Goal: Transaction & Acquisition: Purchase product/service

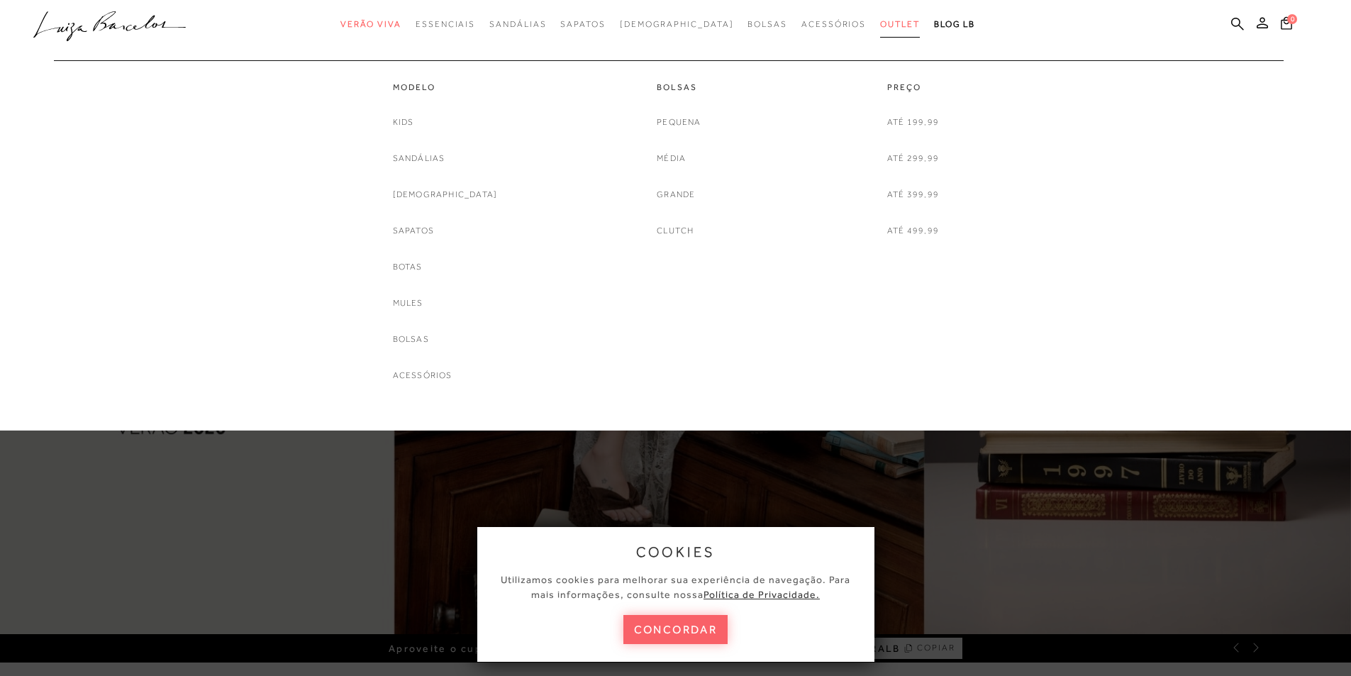
click at [880, 23] on span "Outlet" at bounding box center [900, 24] width 40 height 10
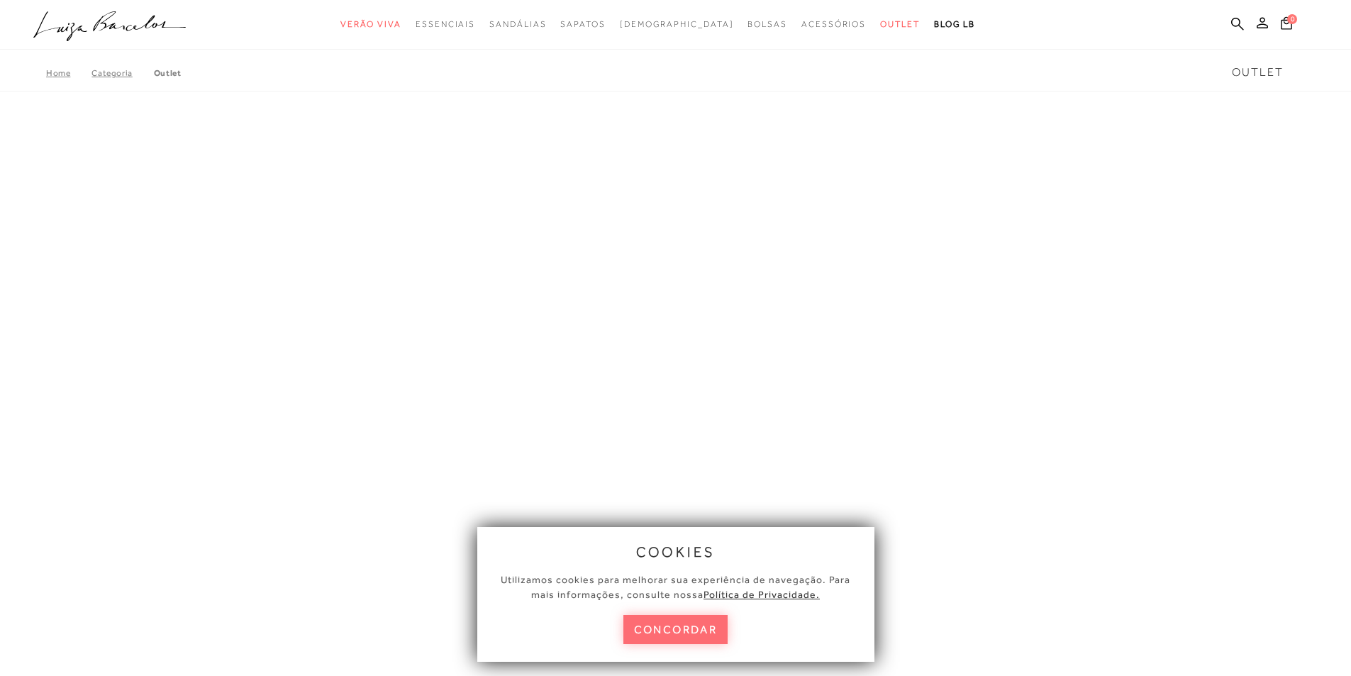
click at [666, 628] on button "concordar" at bounding box center [675, 629] width 105 height 29
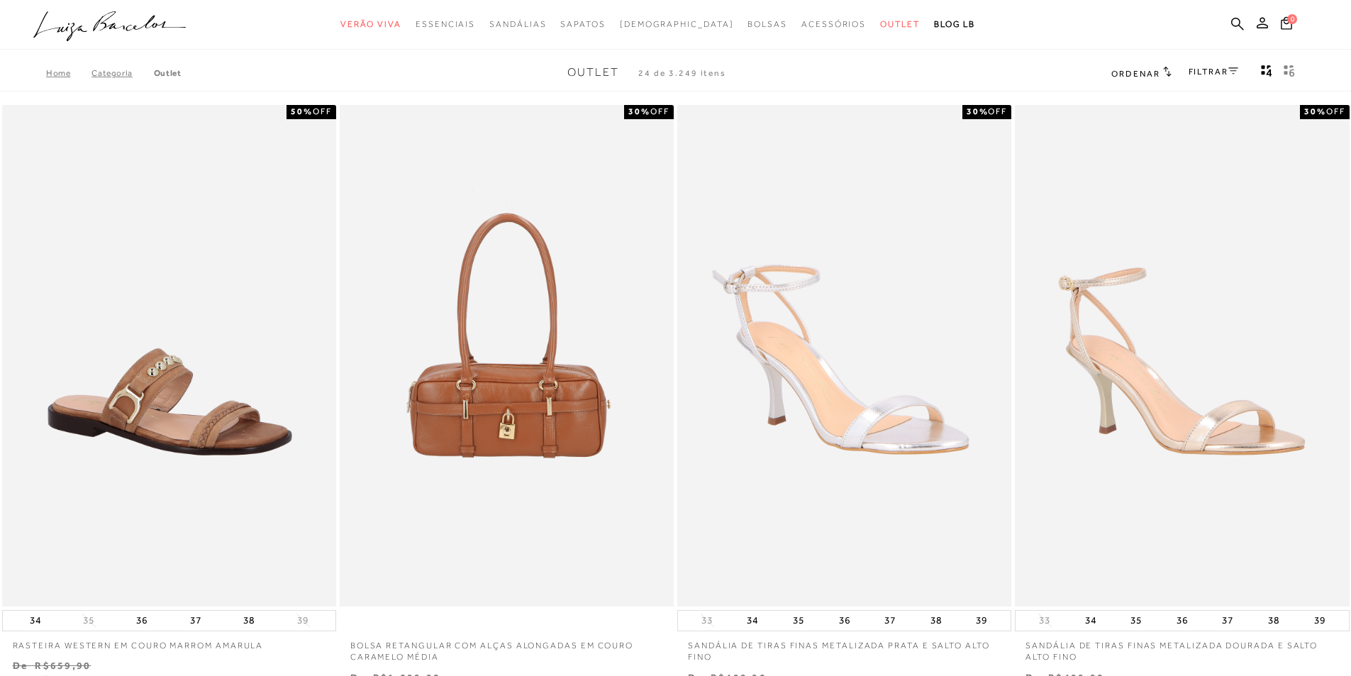
click at [1169, 67] on div "Ordenar Ordenar por Padrão Lançamentos Estoque Menor preço" at bounding box center [1205, 73] width 189 height 18
click at [1166, 66] on icon at bounding box center [1167, 71] width 9 height 11
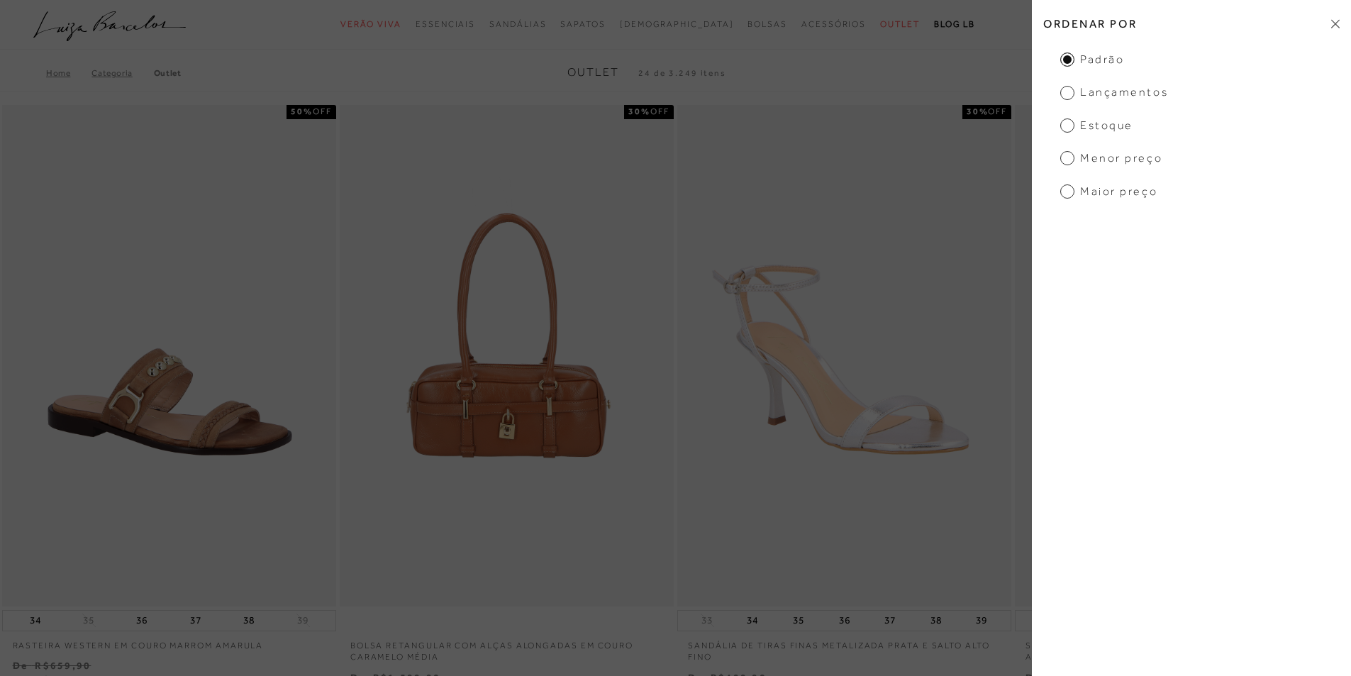
click at [1120, 164] on span "Menor preço" at bounding box center [1111, 158] width 102 height 16
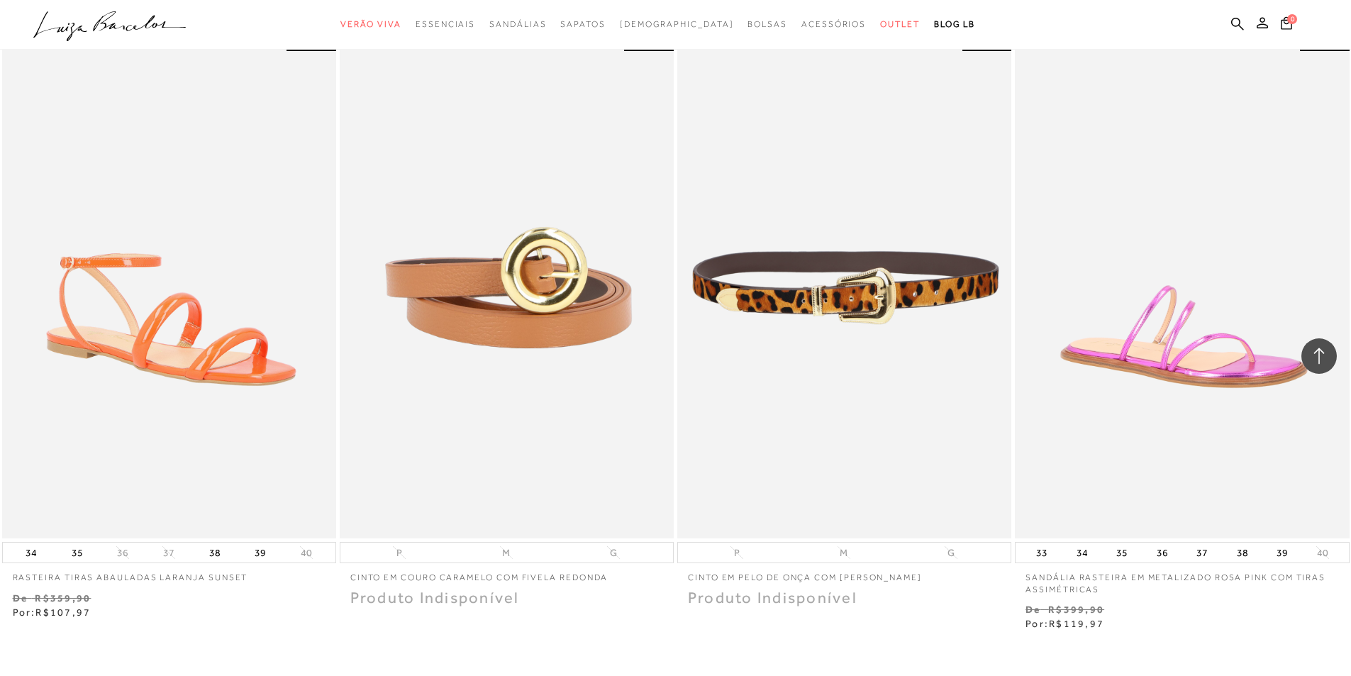
scroll to position [3476, 0]
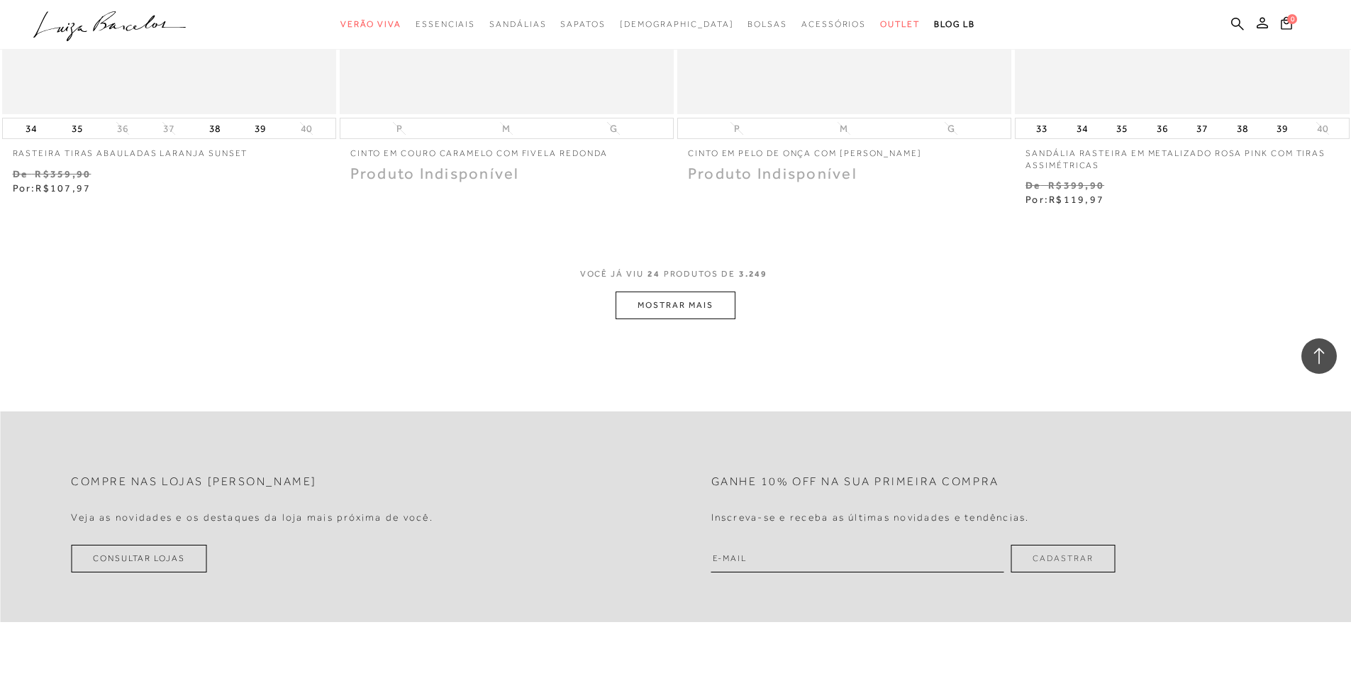
click at [619, 304] on button "MOSTRAR MAIS" at bounding box center [675, 306] width 119 height 28
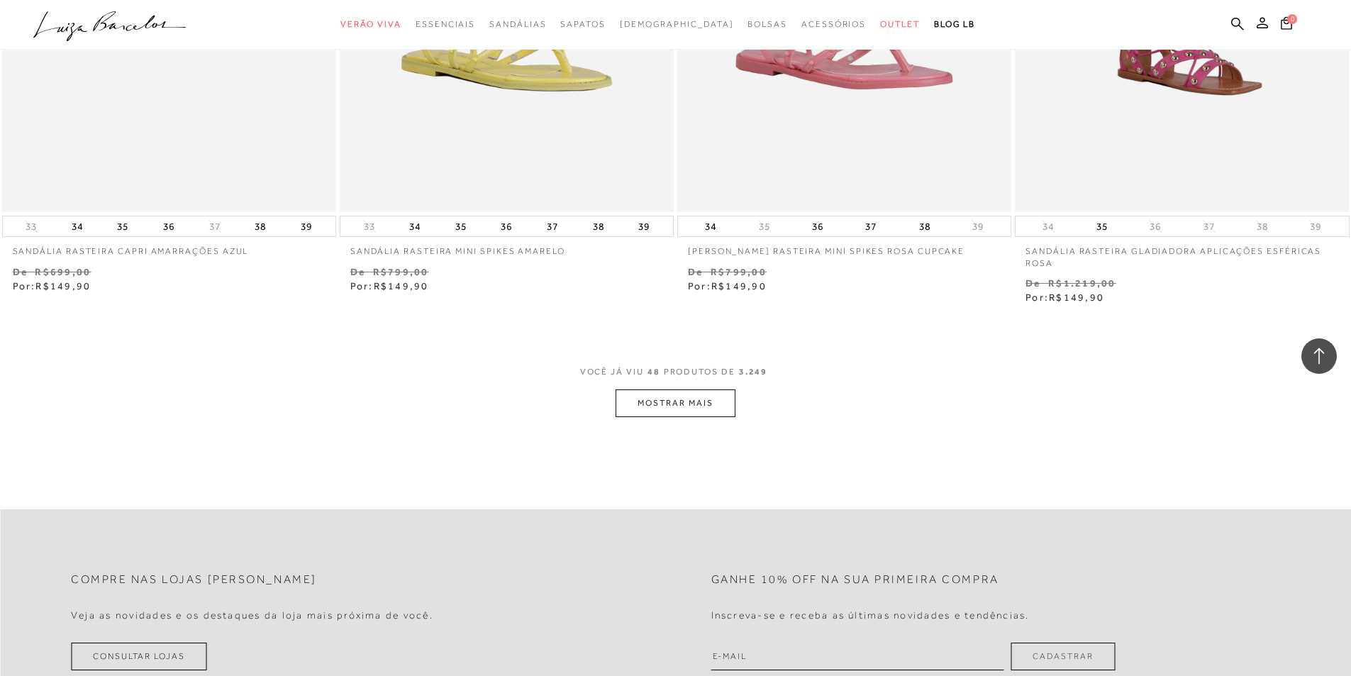
scroll to position [7093, 0]
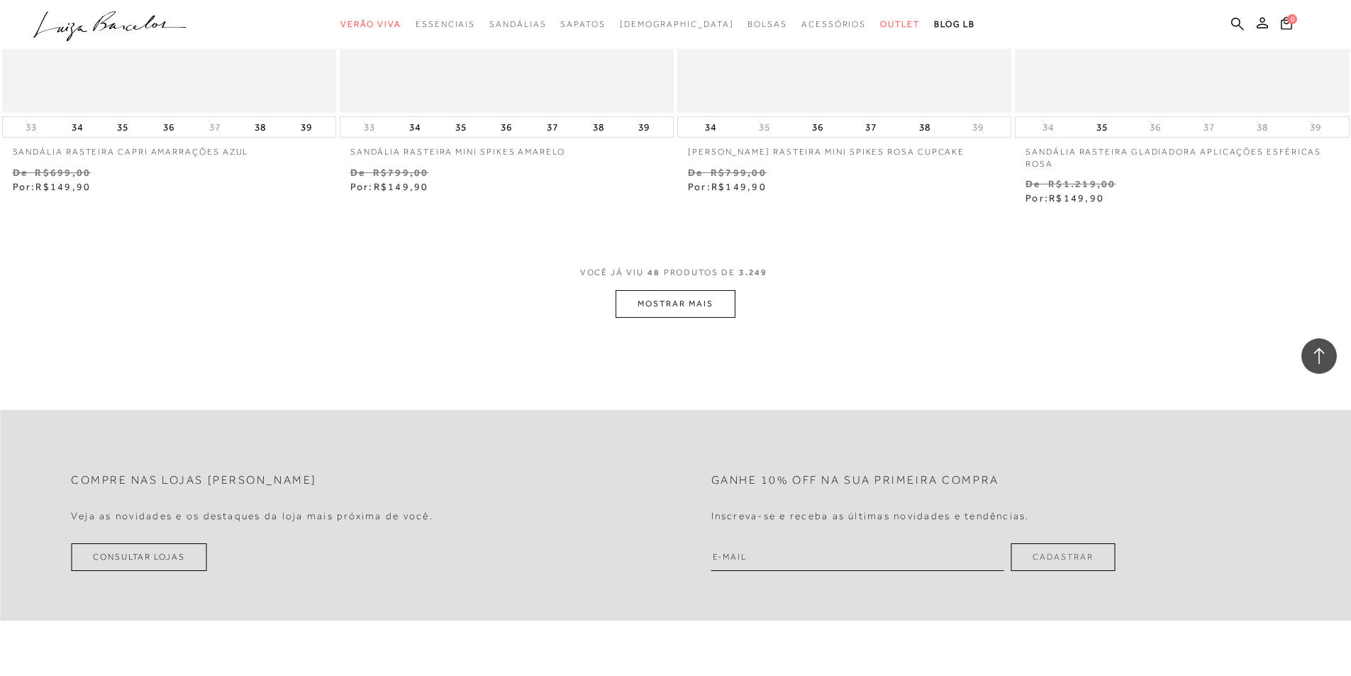
click at [684, 311] on button "MOSTRAR MAIS" at bounding box center [675, 304] width 119 height 28
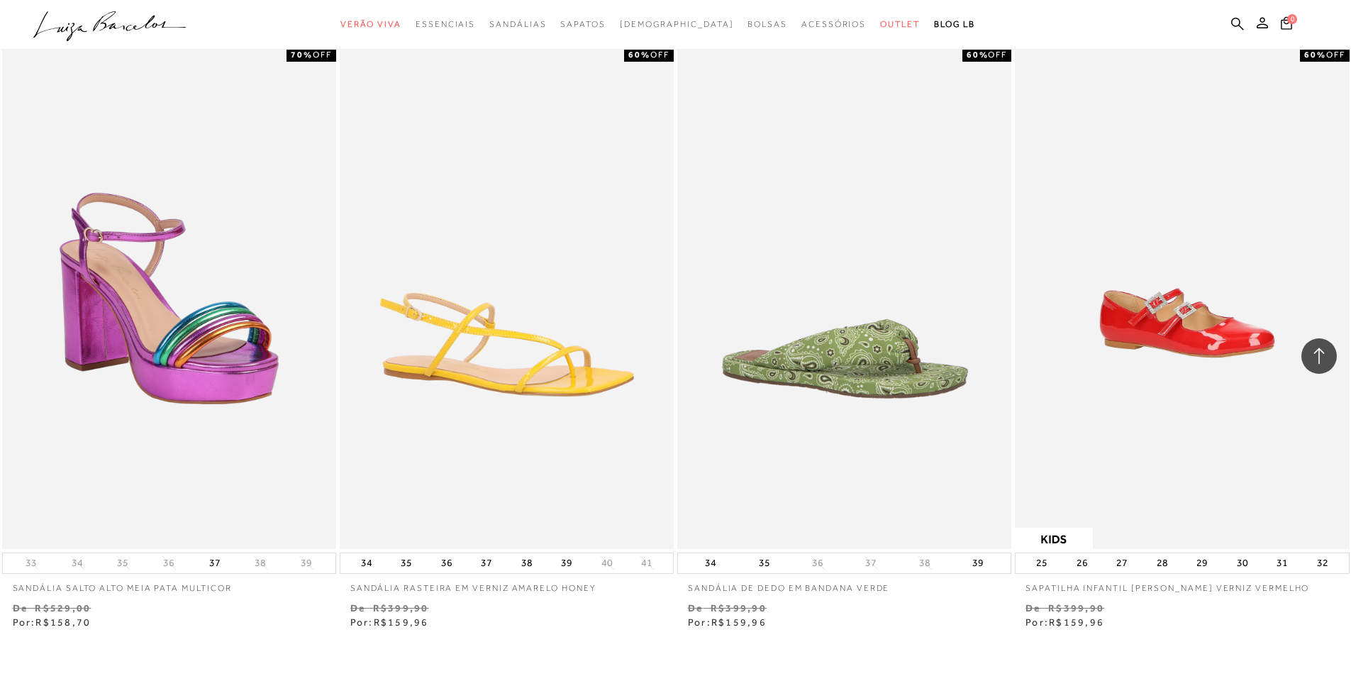
scroll to position [10639, 0]
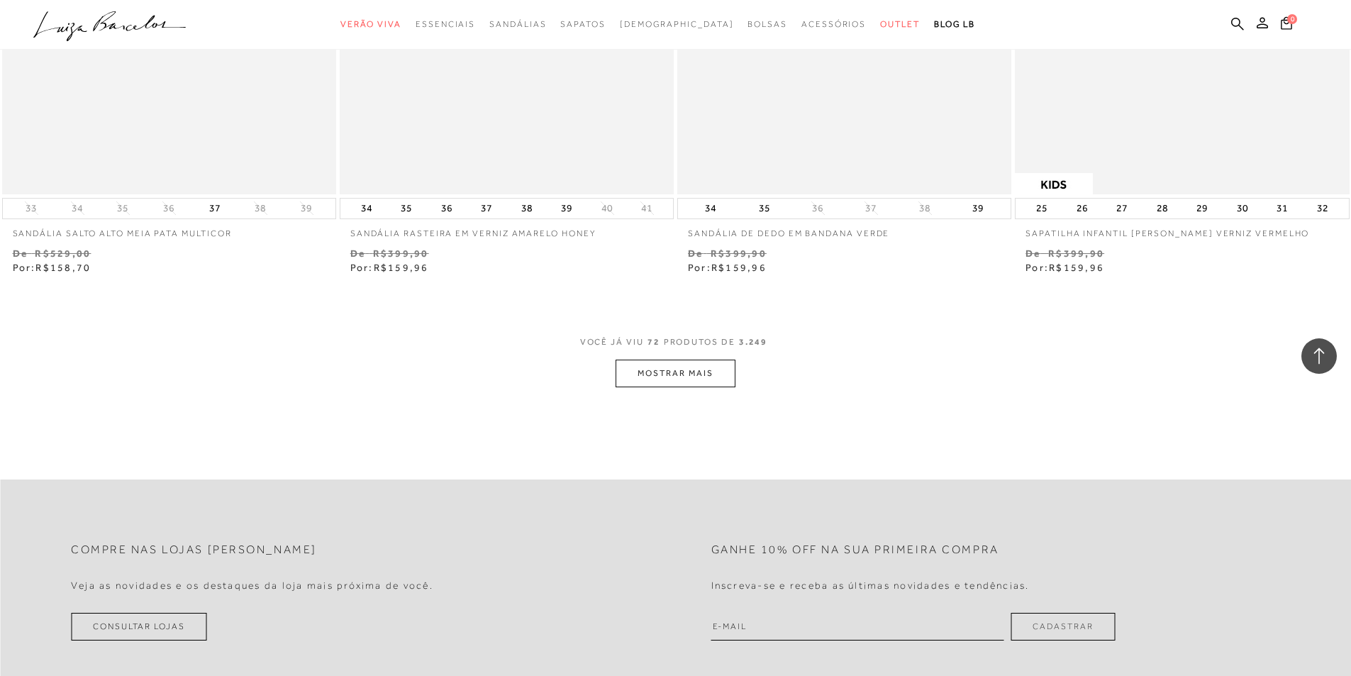
click at [716, 363] on button "MOSTRAR MAIS" at bounding box center [675, 374] width 119 height 28
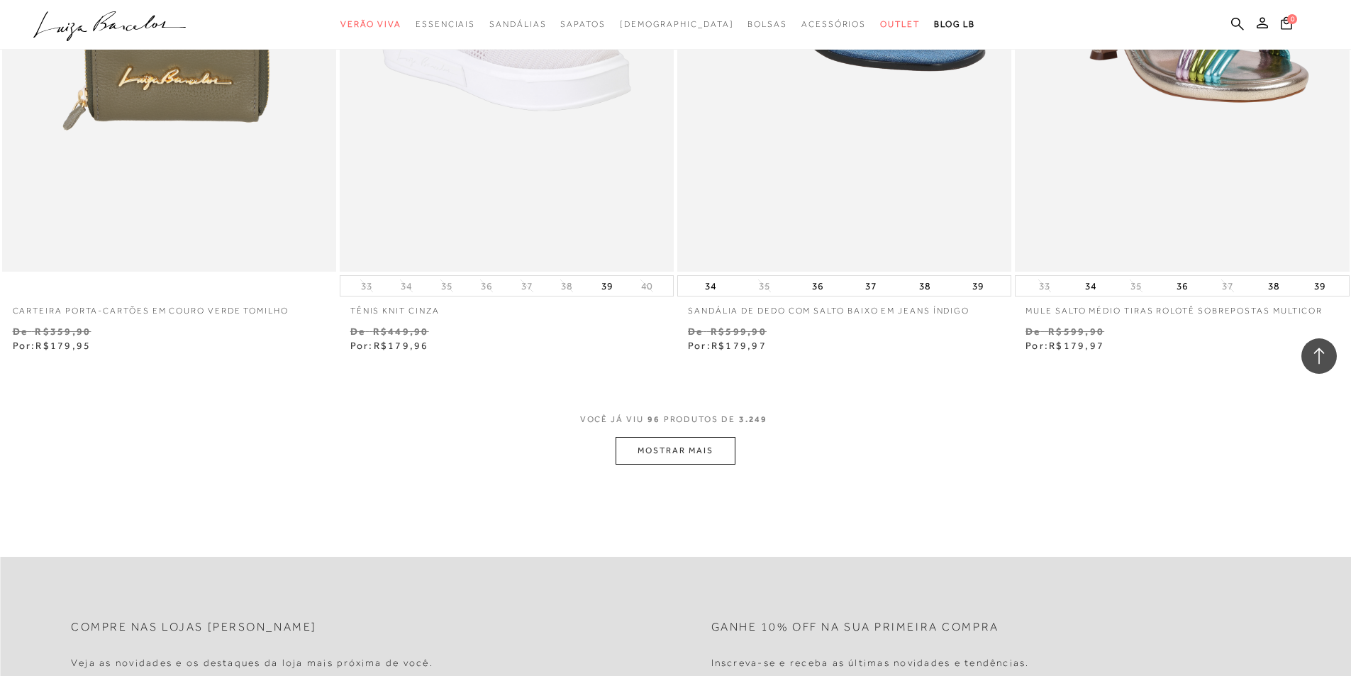
scroll to position [14257, 0]
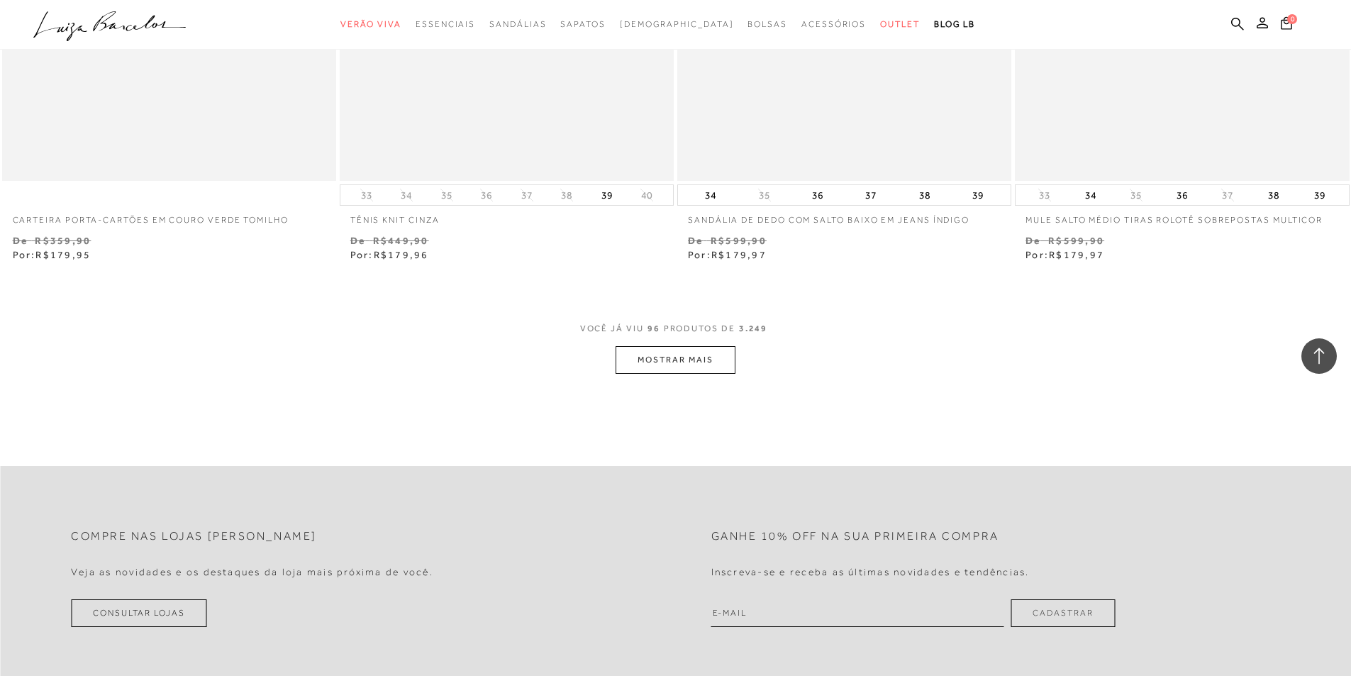
click at [648, 355] on button "MOSTRAR MAIS" at bounding box center [675, 360] width 119 height 28
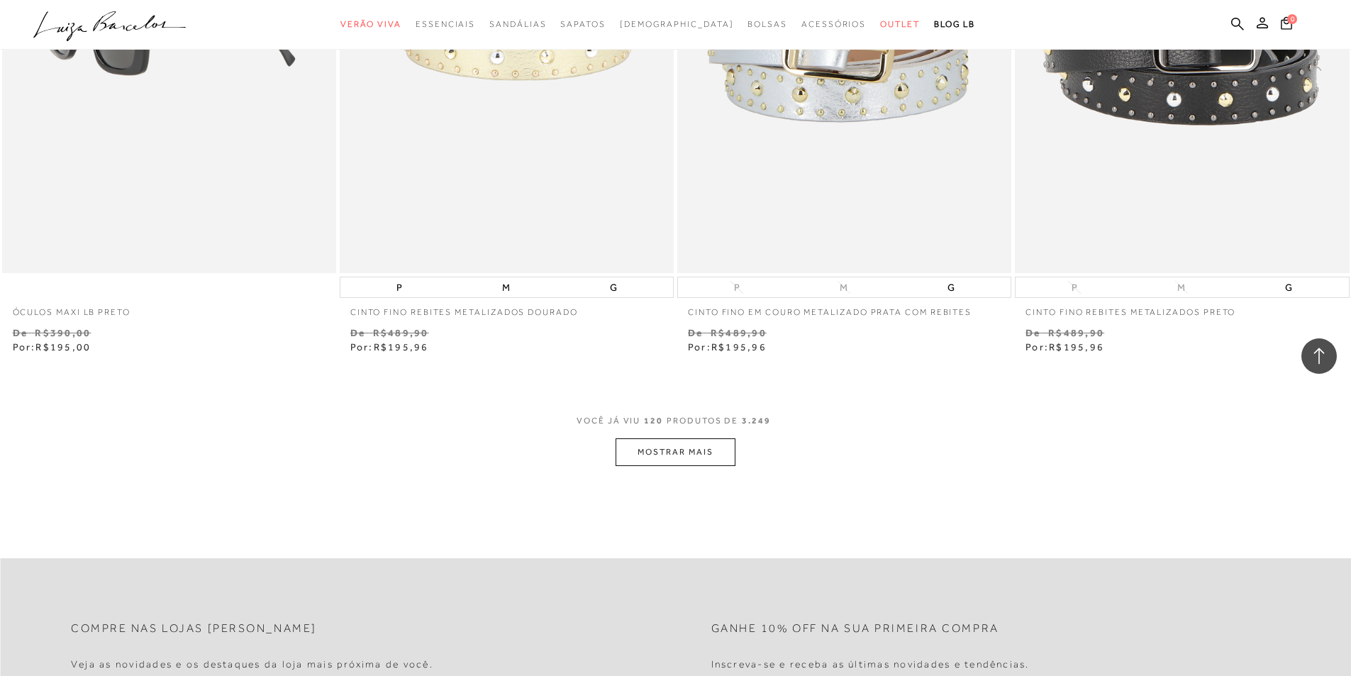
scroll to position [18016, 0]
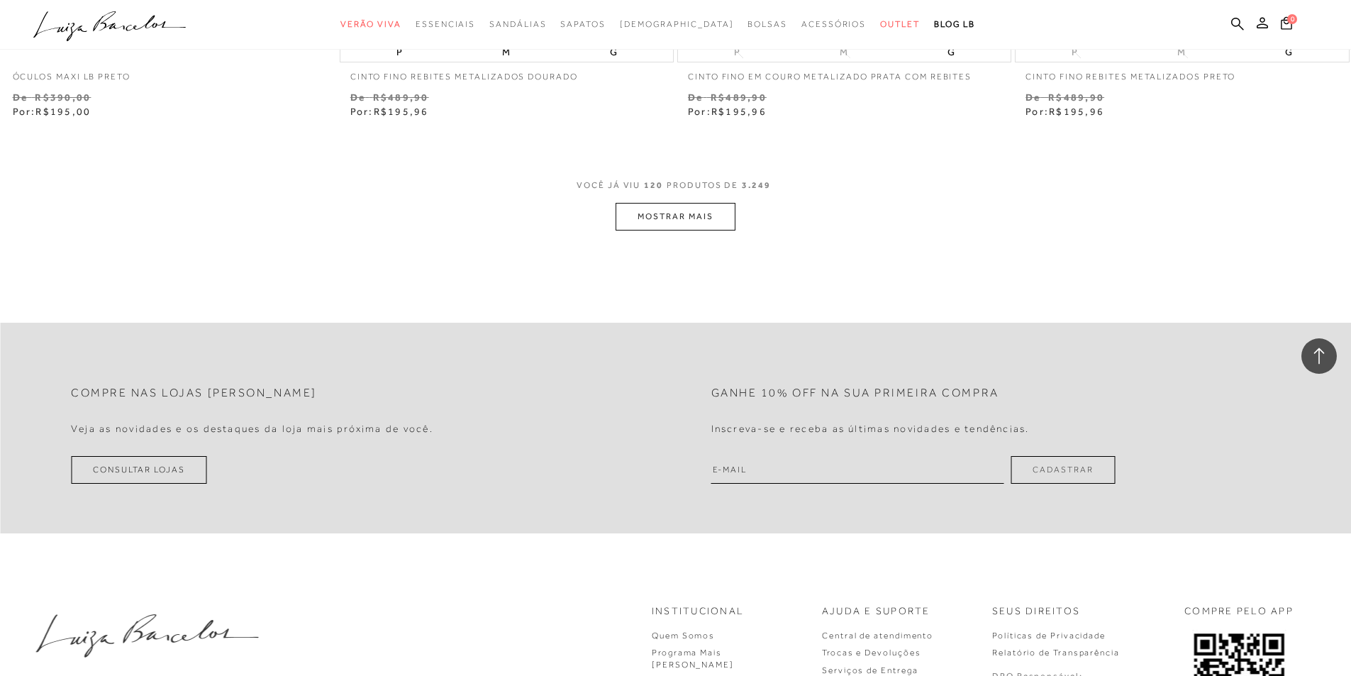
click at [1318, 356] on icon at bounding box center [1319, 356] width 18 height 18
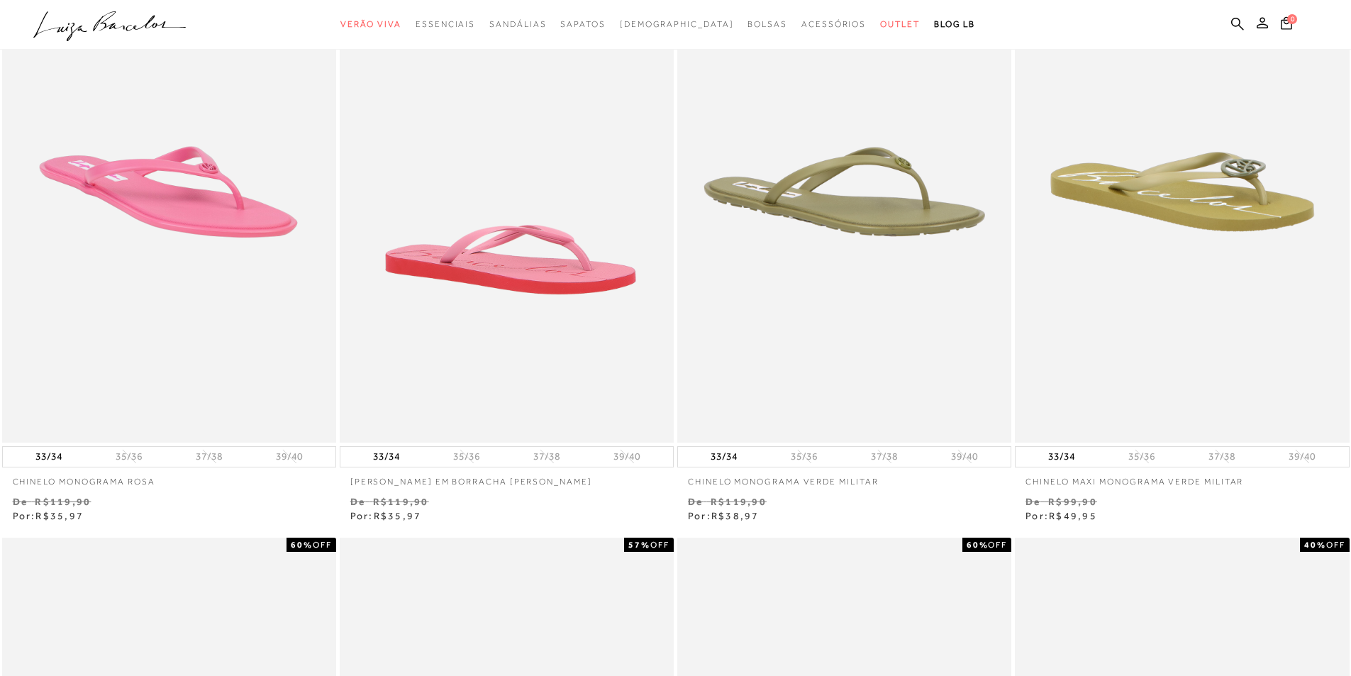
scroll to position [0, 0]
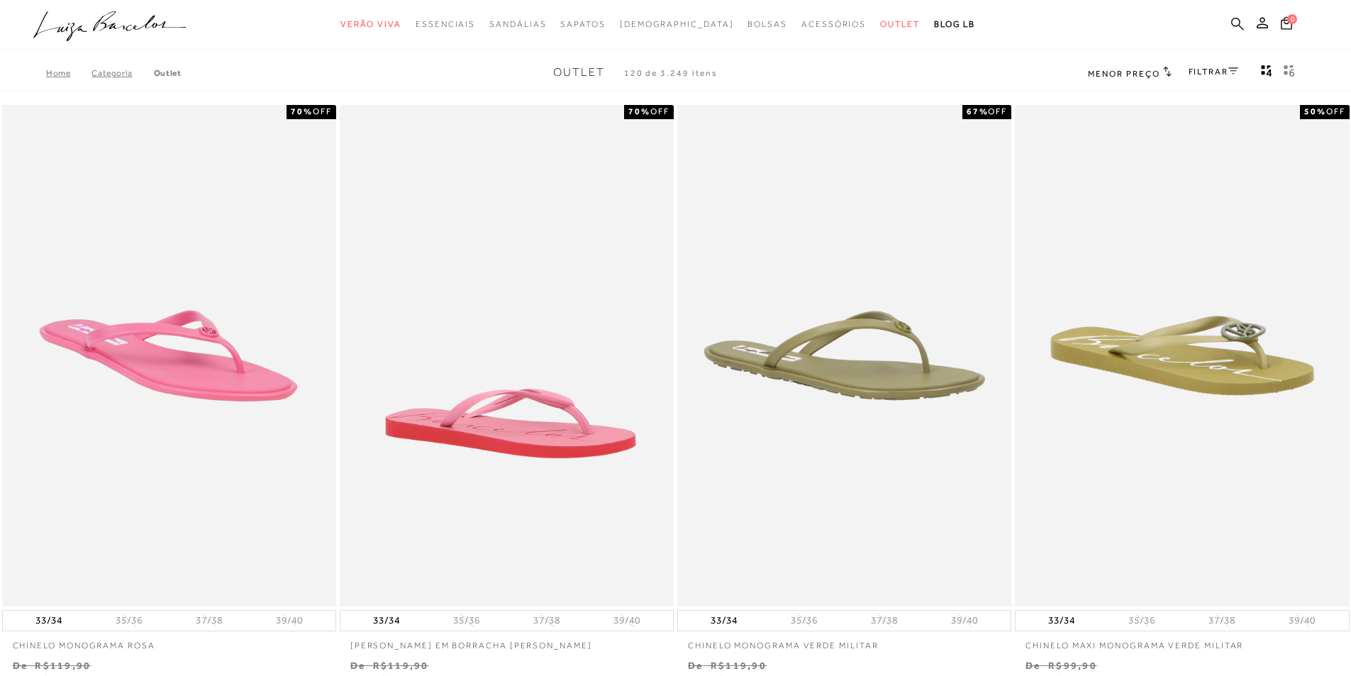
click at [1233, 17] on icon at bounding box center [1237, 23] width 13 height 13
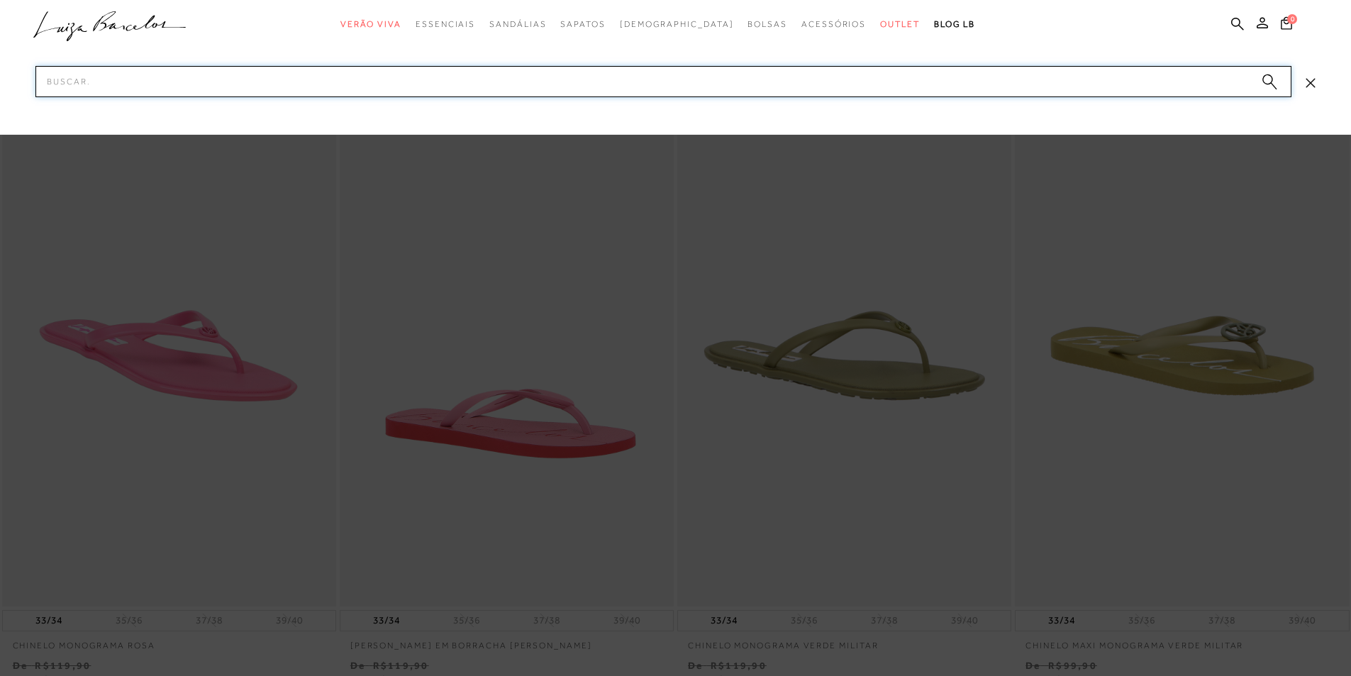
click at [732, 77] on input "Pesquisar" at bounding box center [663, 81] width 1256 height 31
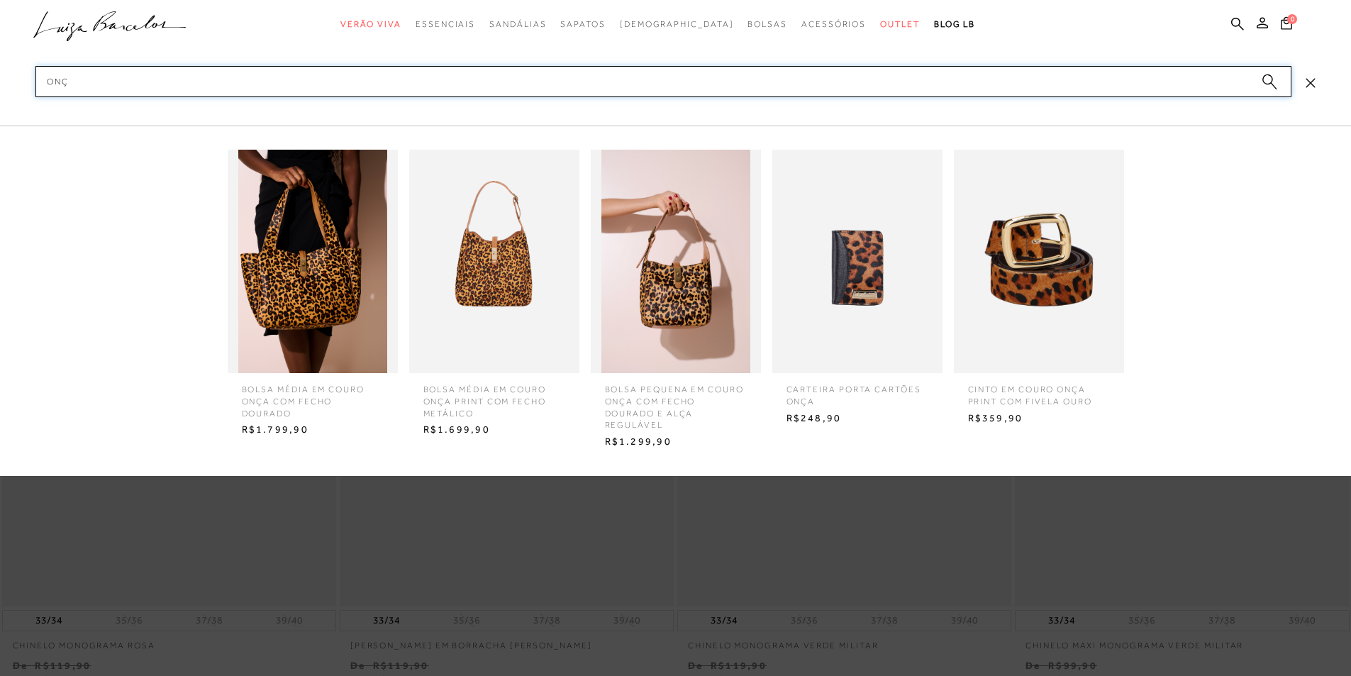
type input "onça"
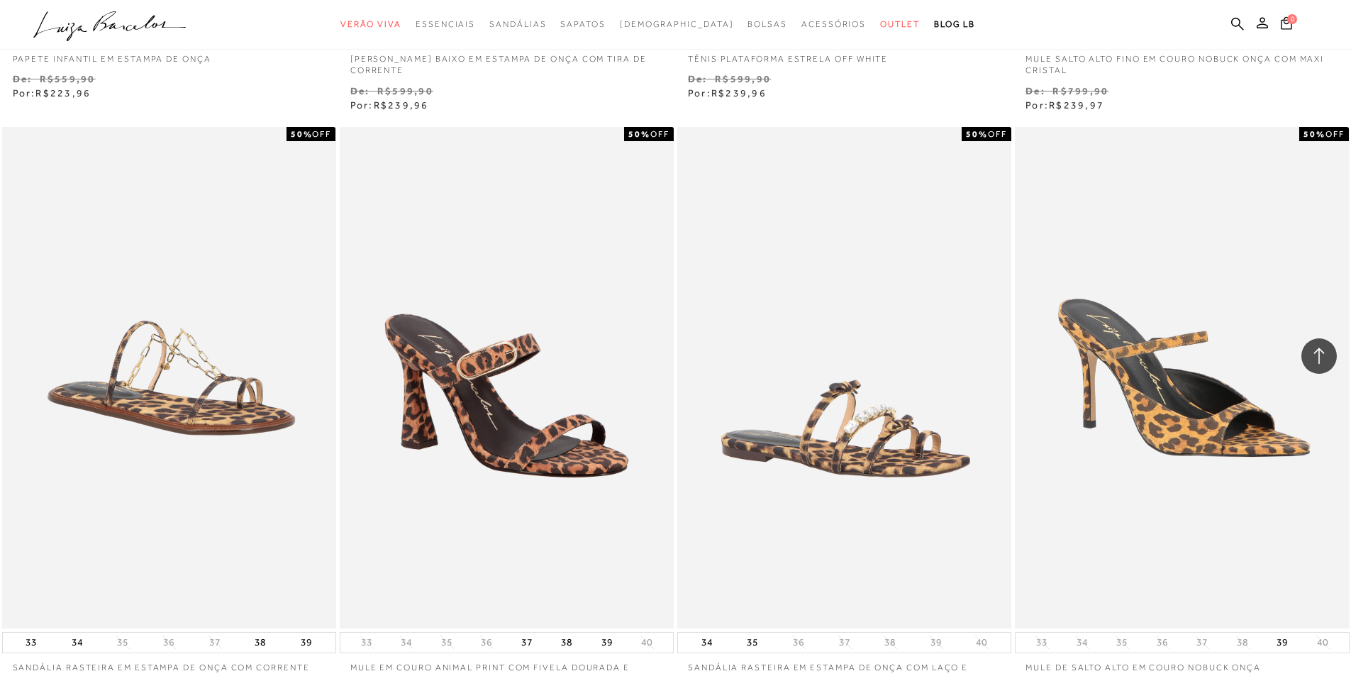
scroll to position [1702, 0]
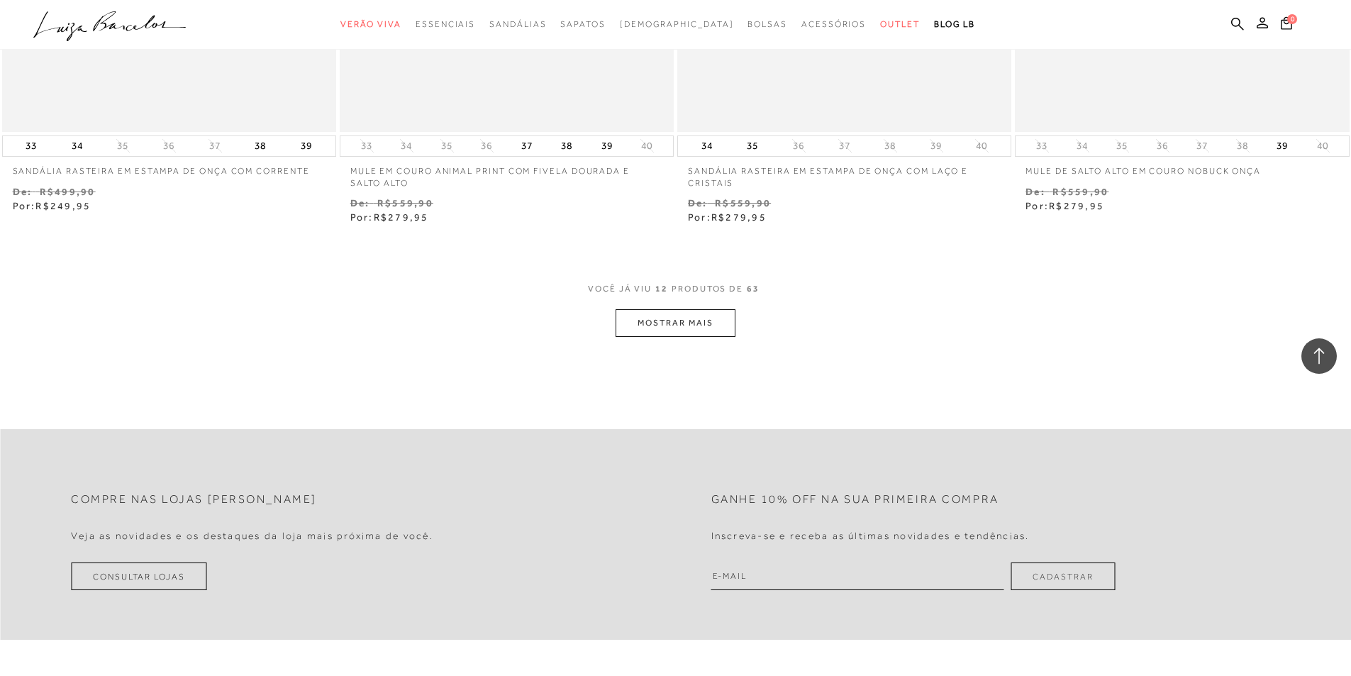
click at [625, 310] on button "MOSTRAR MAIS" at bounding box center [675, 323] width 119 height 28
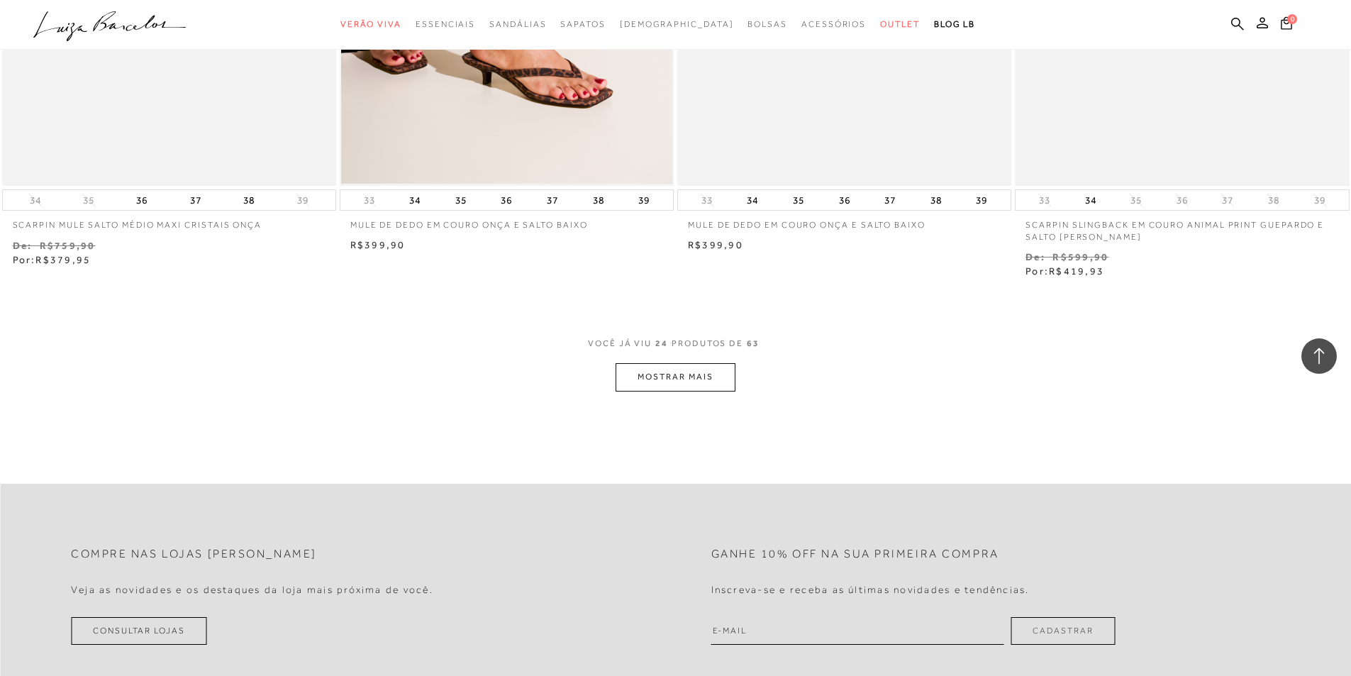
scroll to position [3476, 0]
click at [662, 380] on button "MOSTRAR MAIS" at bounding box center [675, 376] width 119 height 28
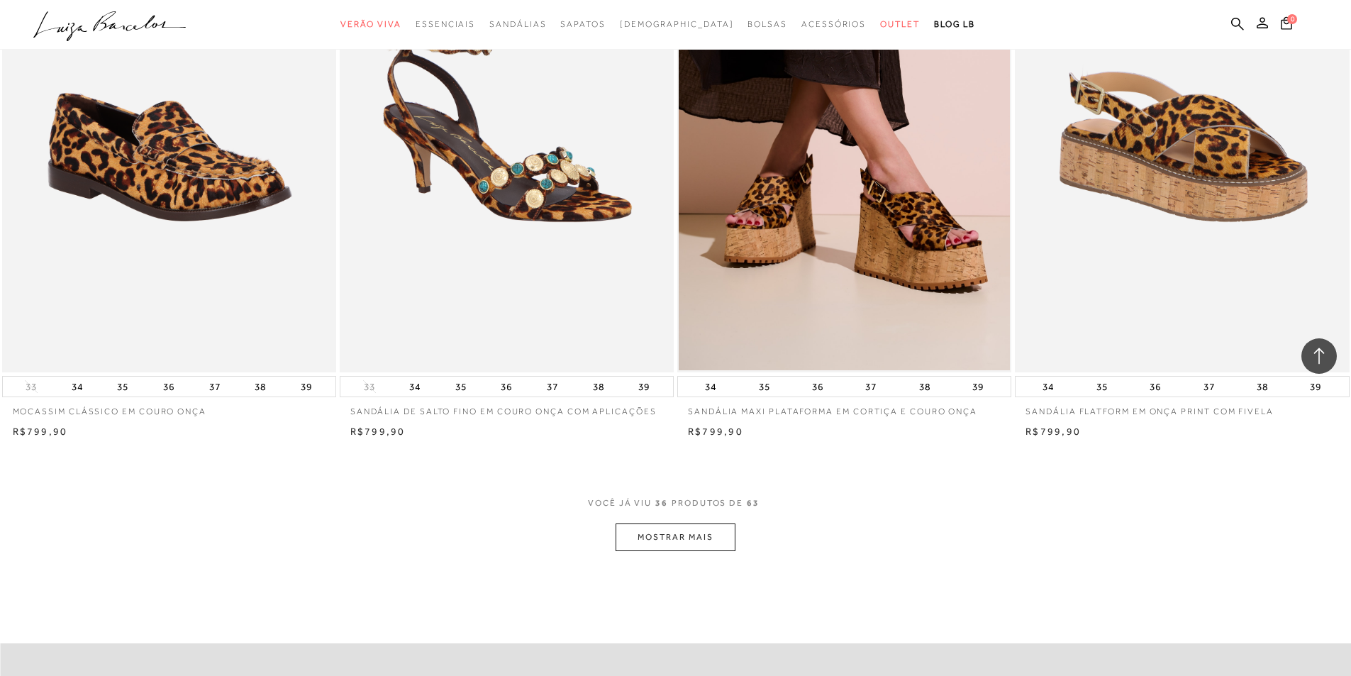
scroll to position [5107, 0]
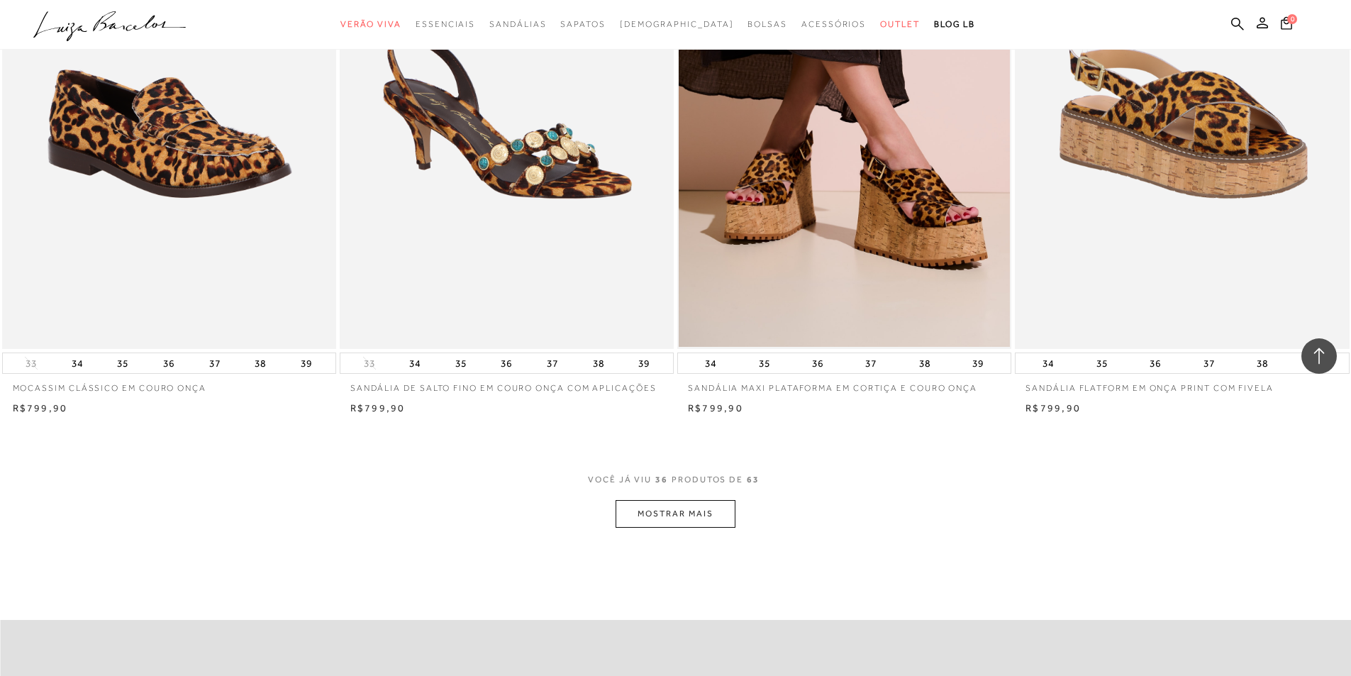
click at [706, 506] on button "MOSTRAR MAIS" at bounding box center [675, 514] width 119 height 28
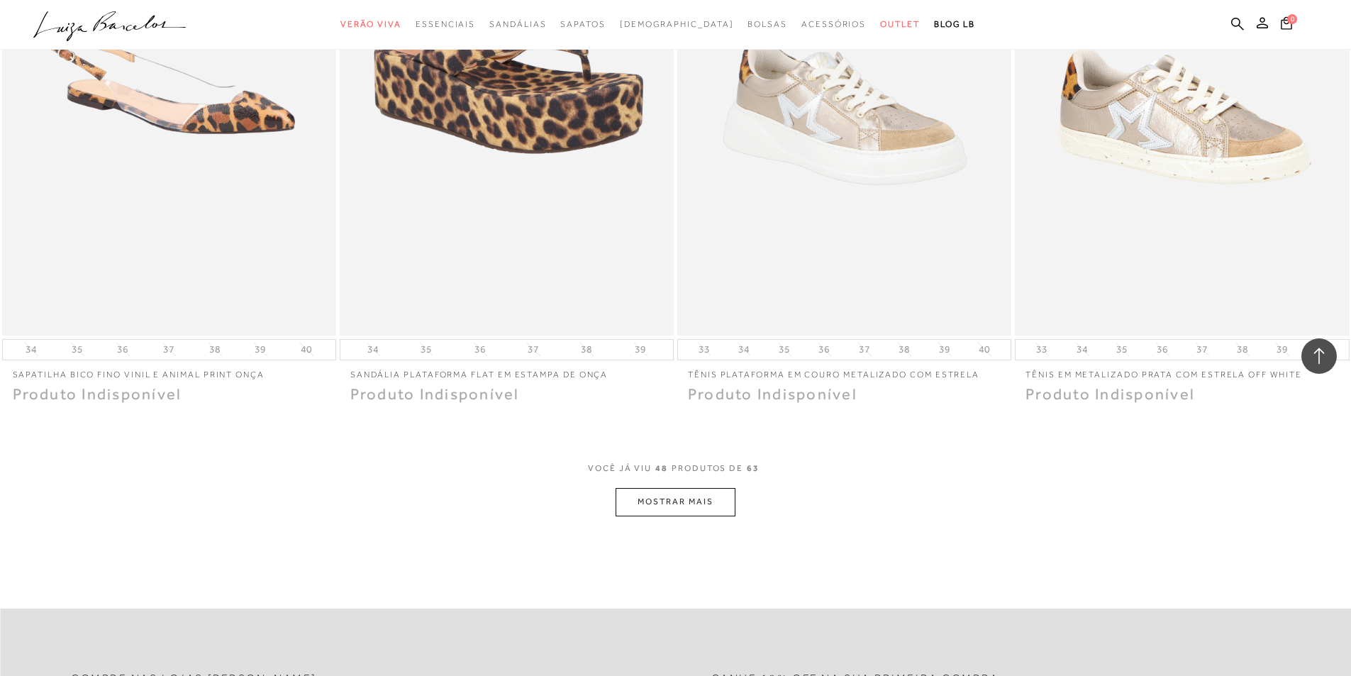
scroll to position [7164, 0]
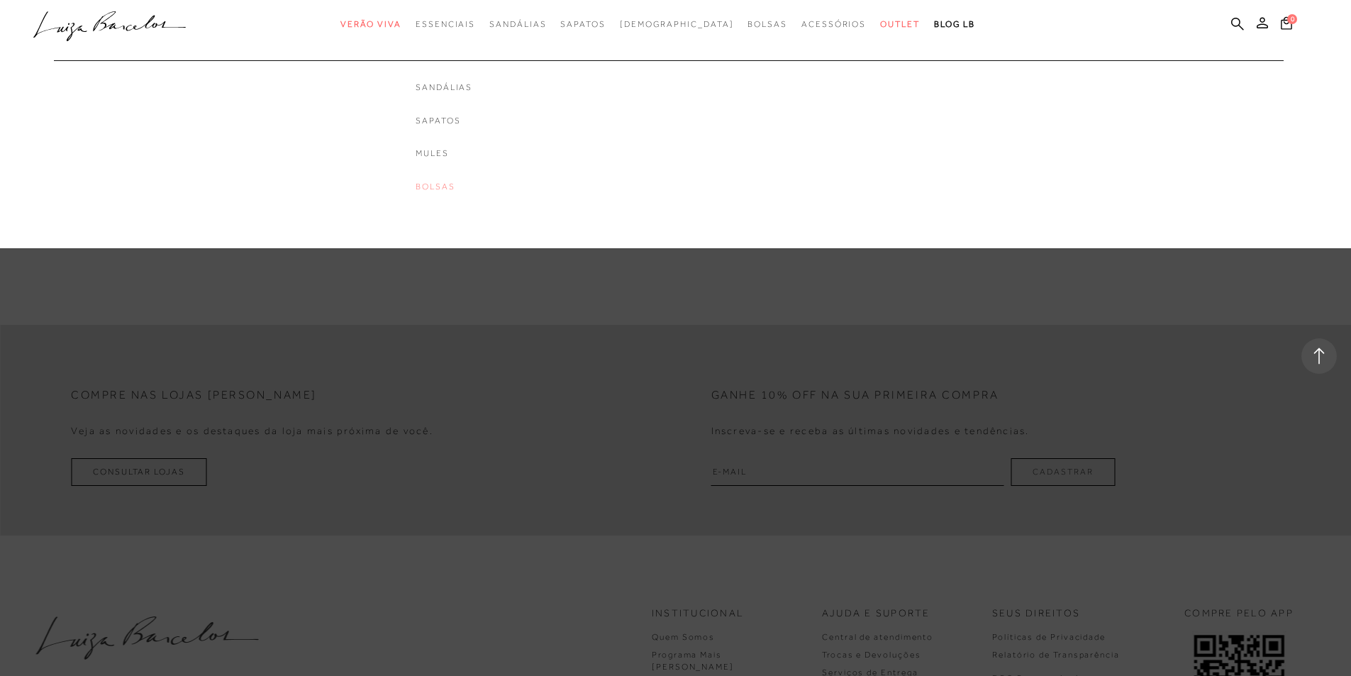
click at [472, 184] on link "Bolsas" at bounding box center [444, 187] width 57 height 12
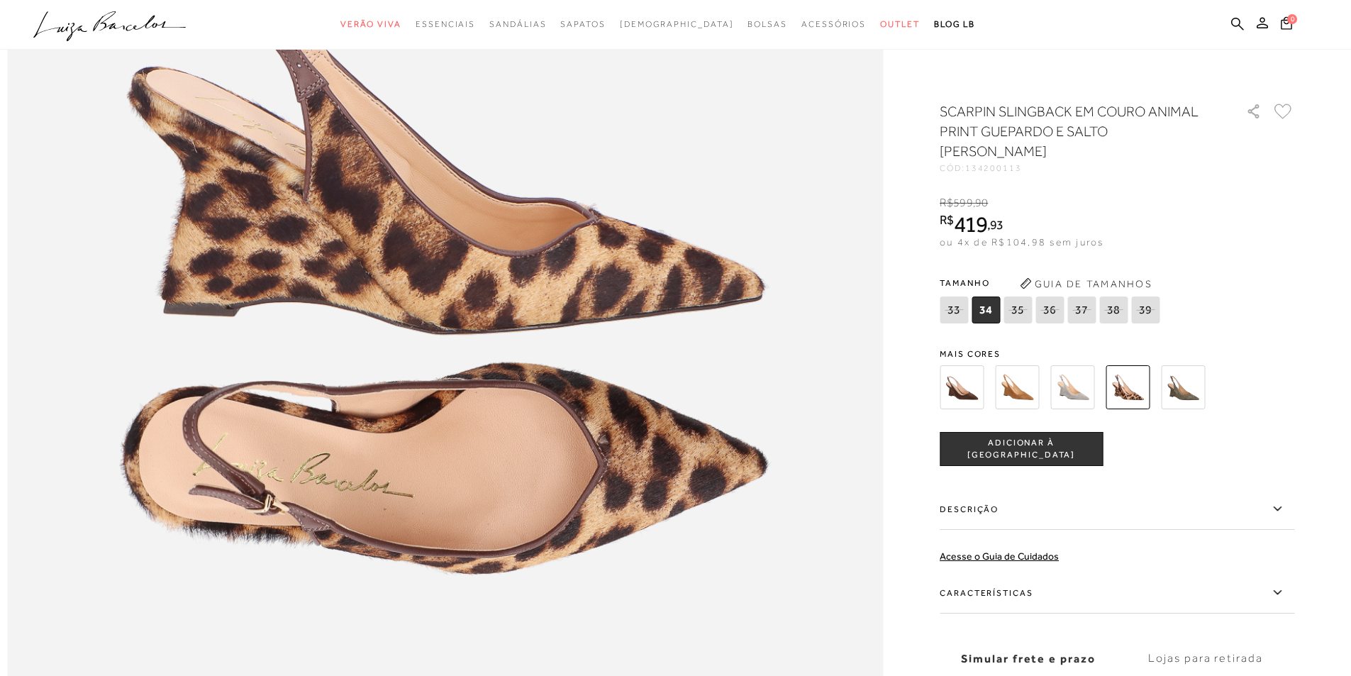
scroll to position [1560, 0]
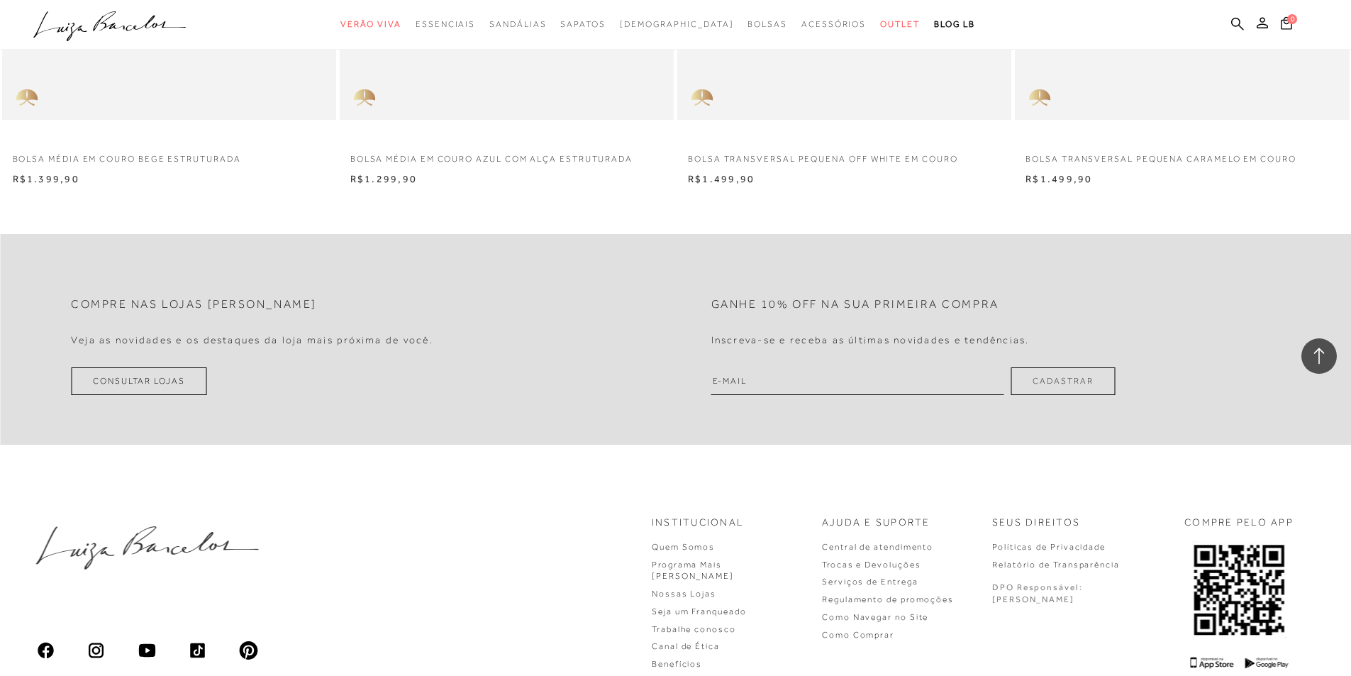
scroll to position [2483, 0]
